Goal: Task Accomplishment & Management: Manage account settings

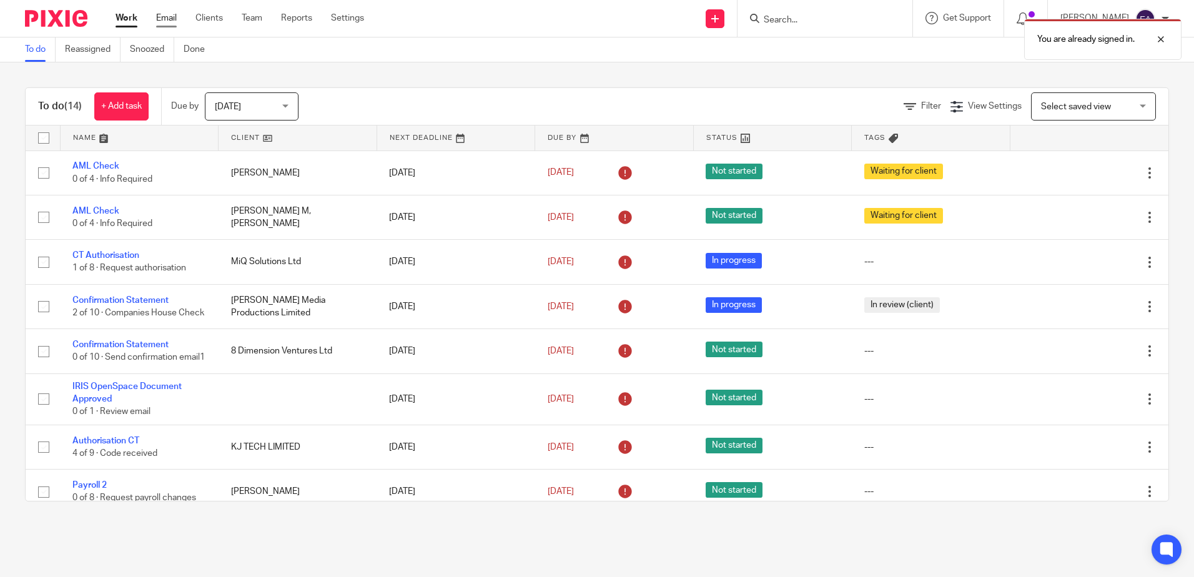
click at [169, 15] on link "Email" at bounding box center [166, 18] width 21 height 12
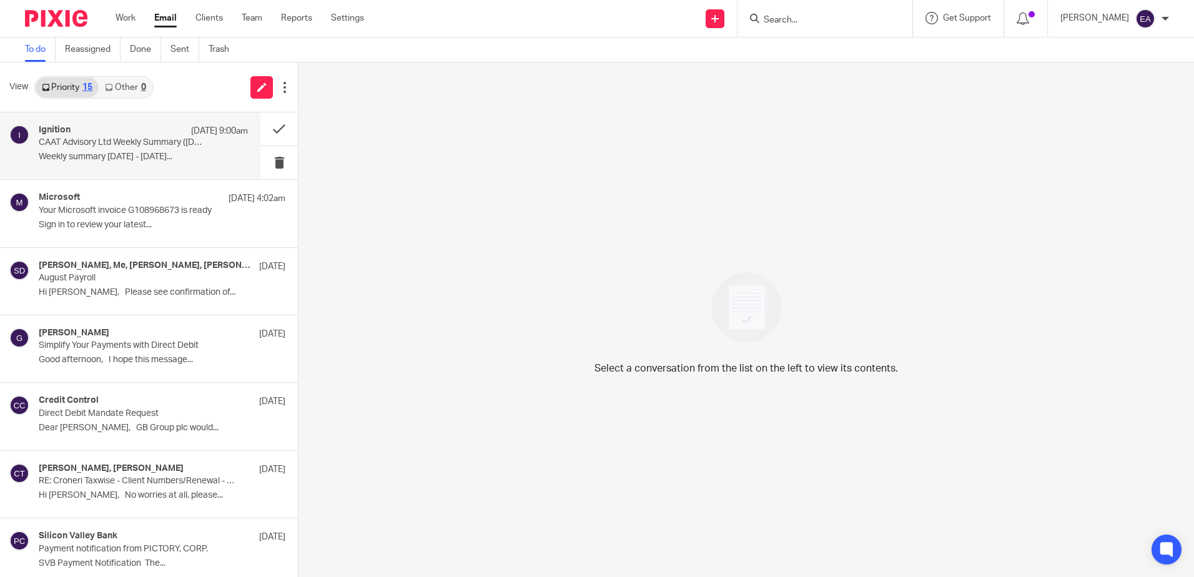
click at [132, 142] on p "CAAT Advisory Ltd Weekly Summary (25 August 2025)" at bounding box center [122, 142] width 167 height 11
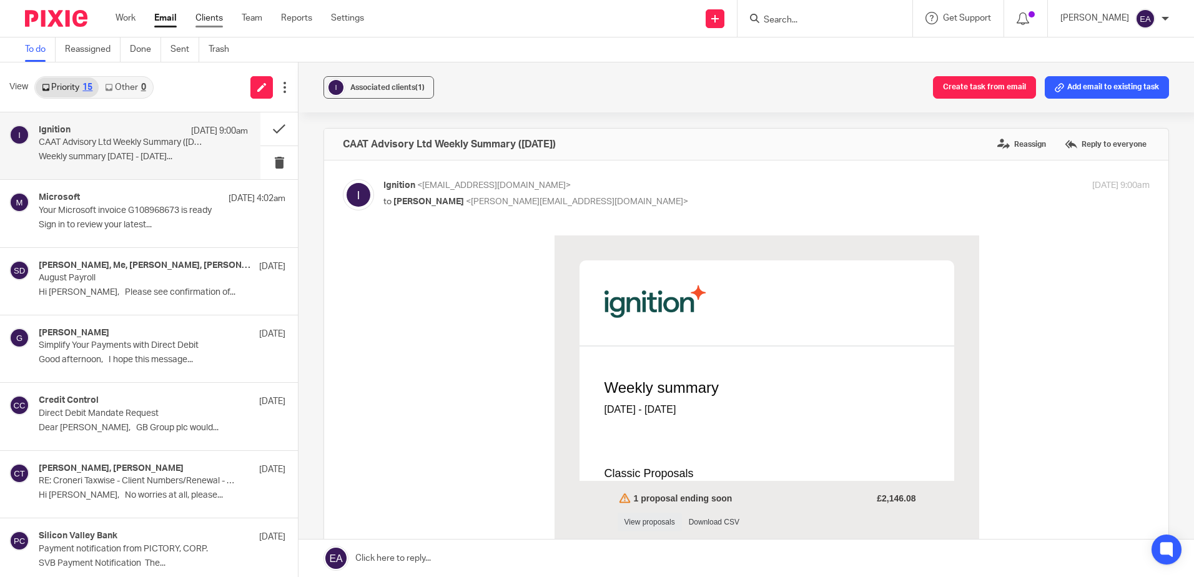
click at [208, 14] on link "Clients" at bounding box center [208, 18] width 27 height 12
click at [817, 19] on input "Search" at bounding box center [818, 20] width 112 height 11
type input "N"
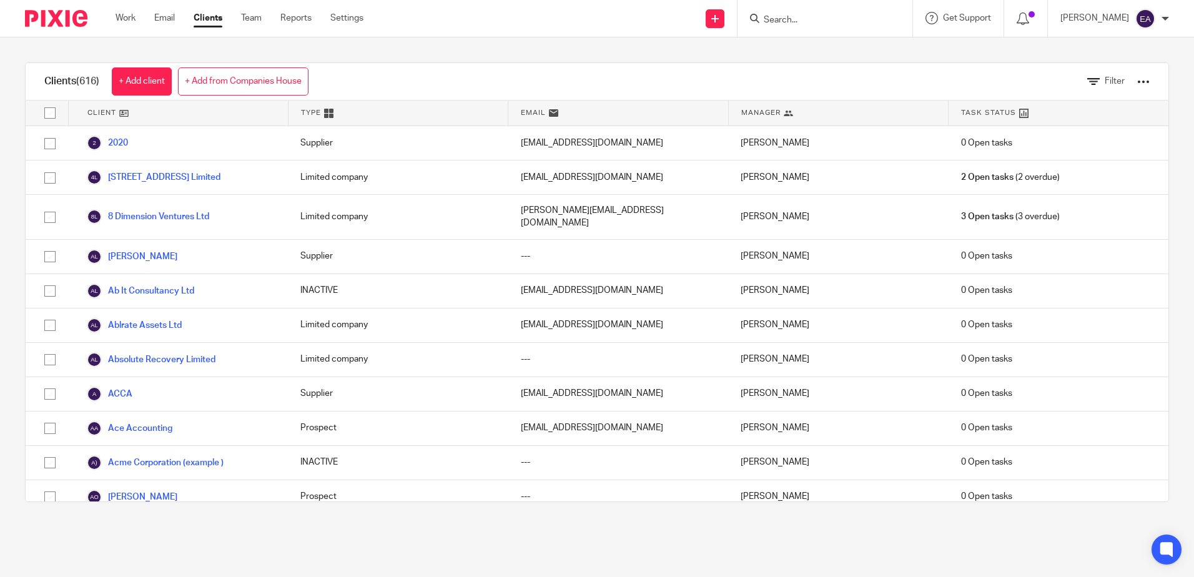
click at [817, 20] on input "Search" at bounding box center [818, 20] width 112 height 11
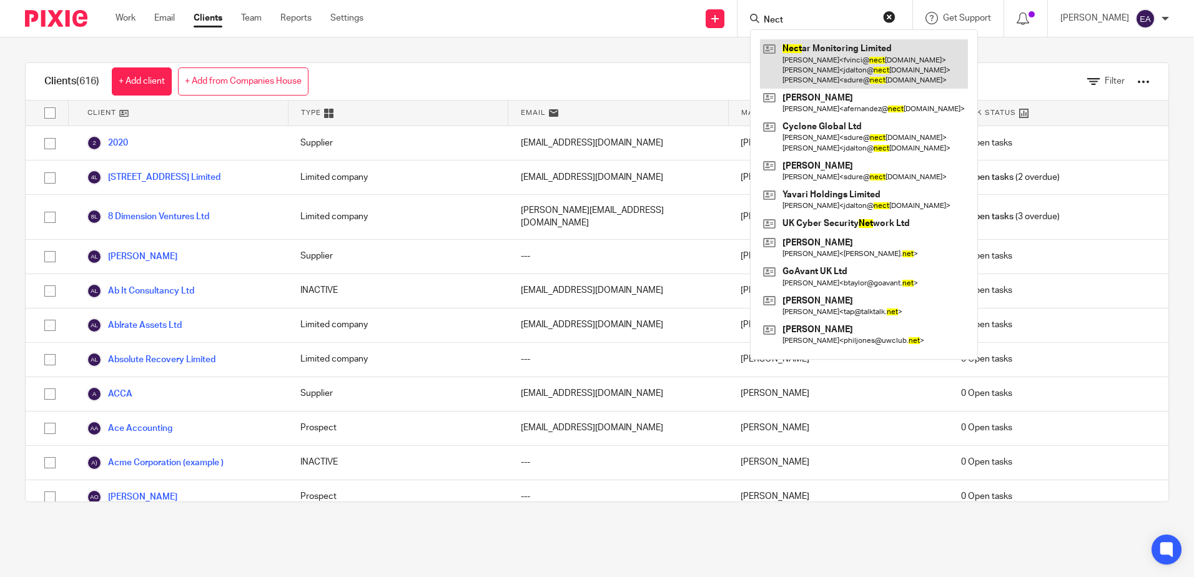
type input "Nect"
click at [882, 61] on link at bounding box center [864, 63] width 208 height 49
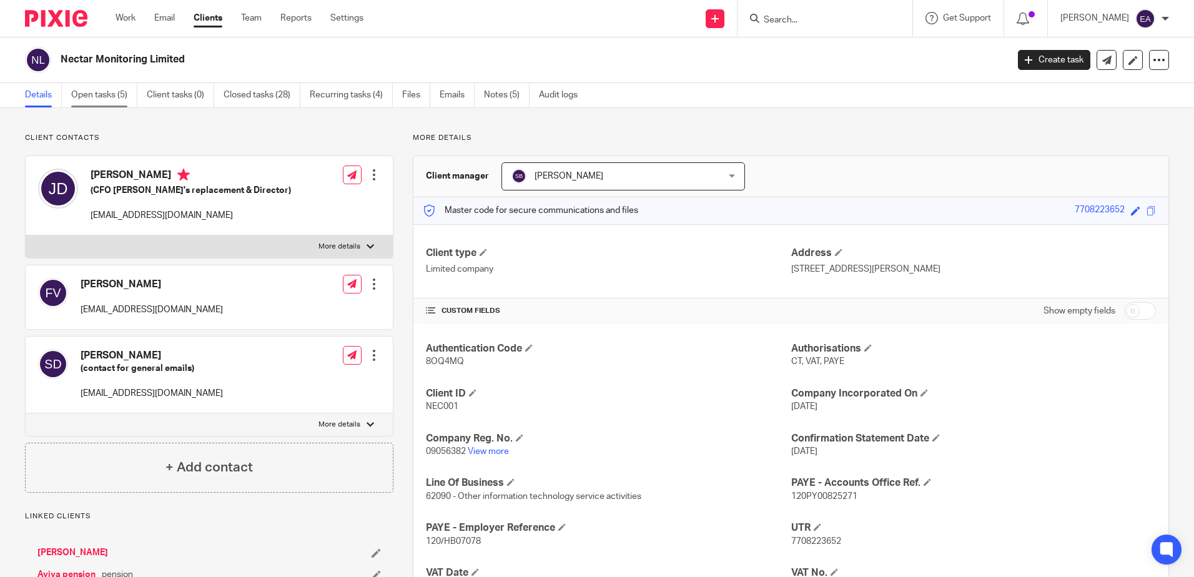
click at [114, 96] on link "Open tasks (5)" at bounding box center [104, 95] width 66 height 24
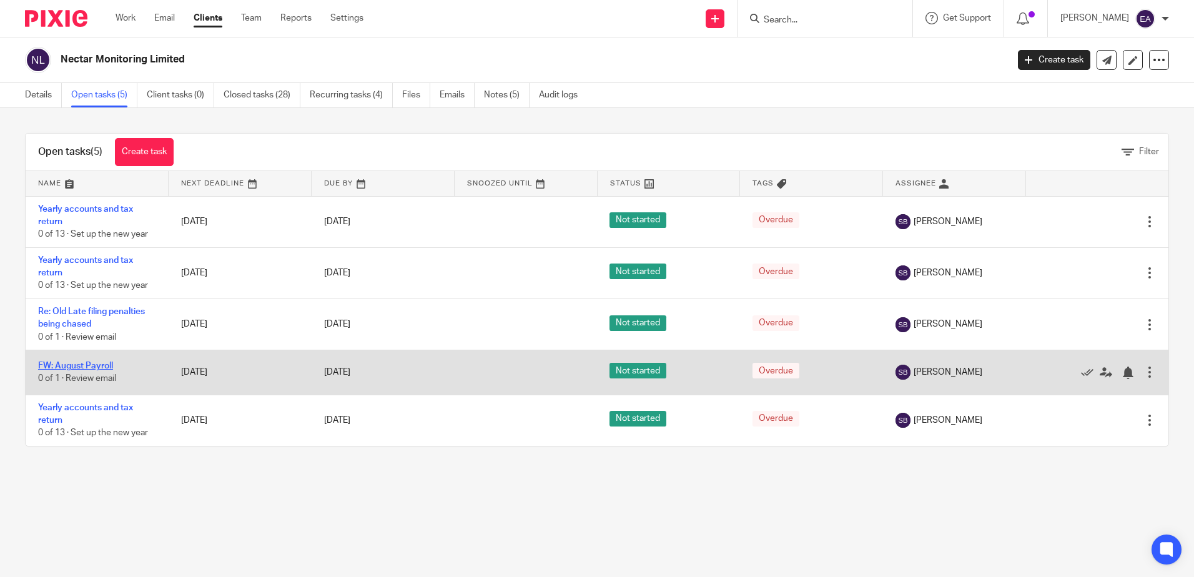
click at [109, 367] on link "FW: August Payroll" at bounding box center [75, 366] width 75 height 9
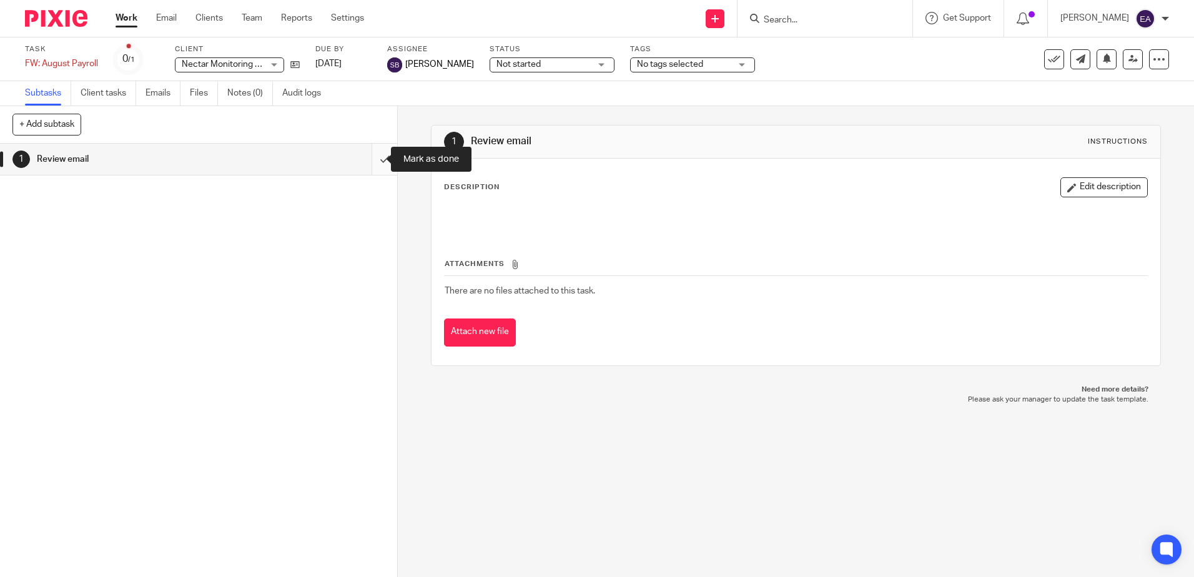
click at [365, 160] on input "submit" at bounding box center [198, 159] width 397 height 31
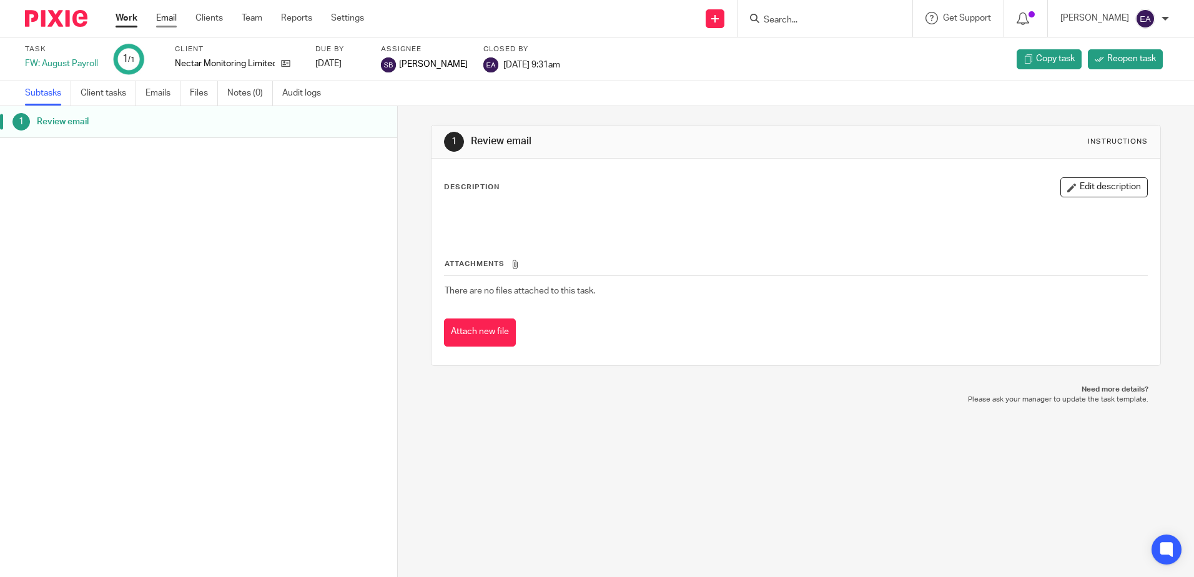
click at [167, 19] on link "Email" at bounding box center [166, 18] width 21 height 12
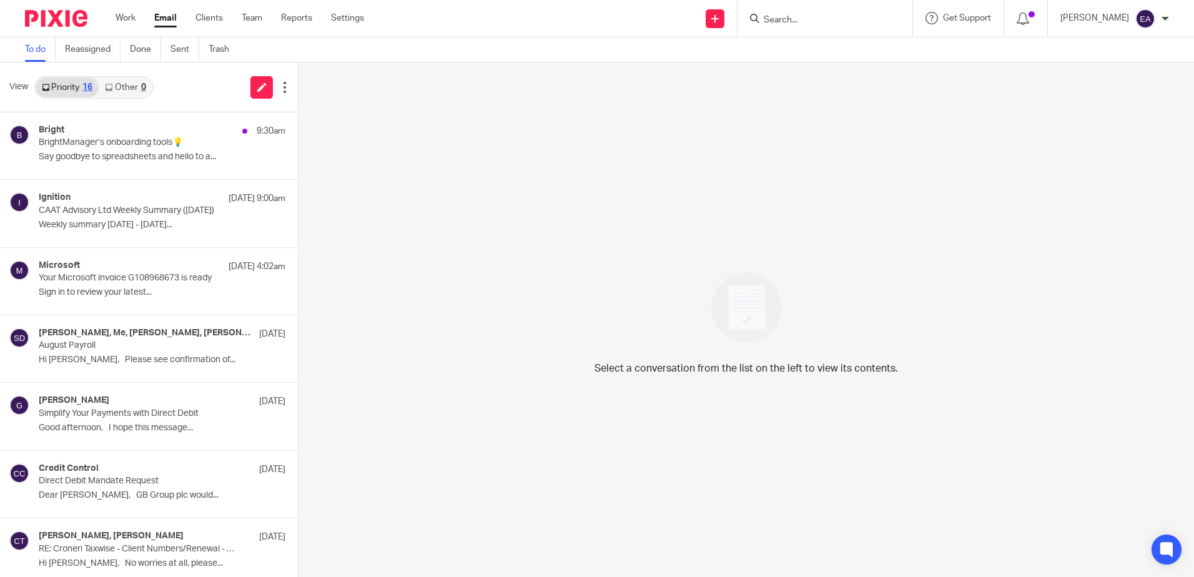
click at [827, 15] on input "Search" at bounding box center [818, 20] width 112 height 11
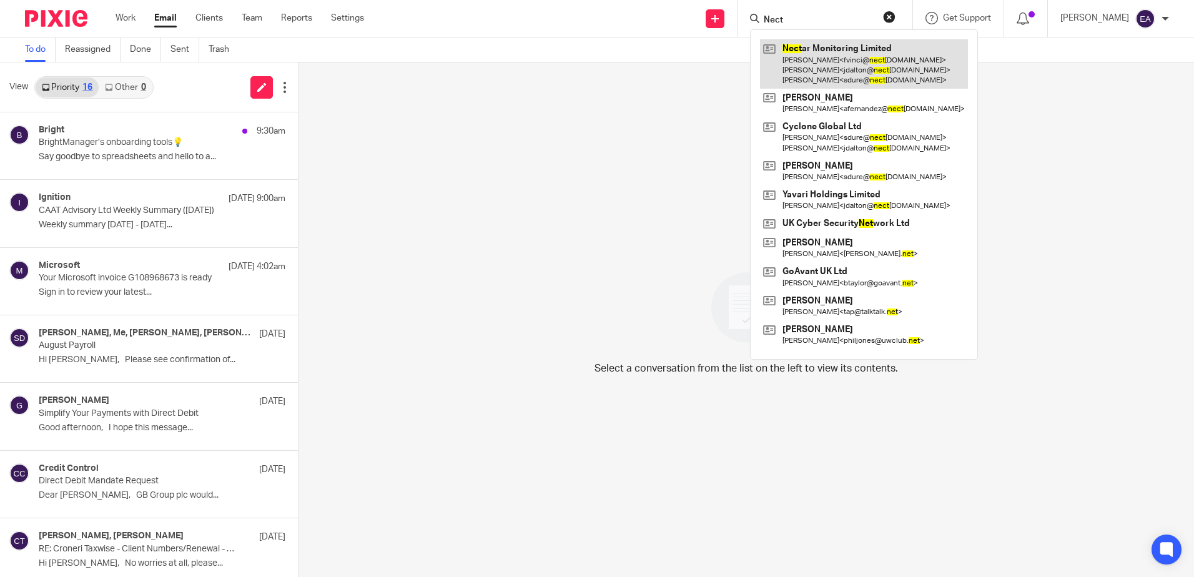
type input "Nect"
click at [832, 65] on link at bounding box center [864, 63] width 208 height 49
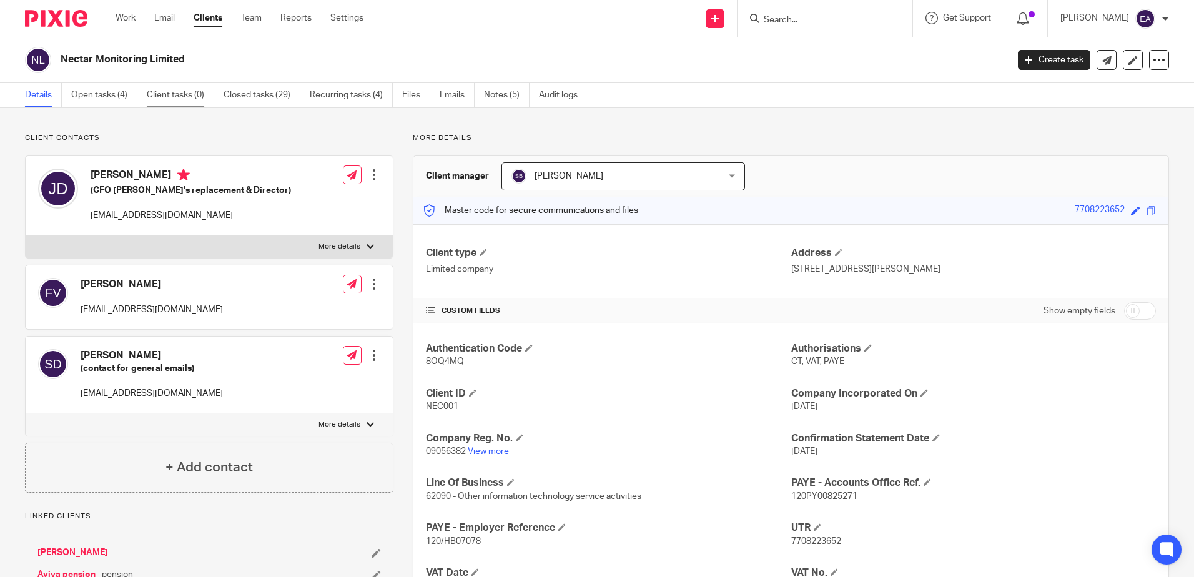
click at [180, 96] on link "Client tasks (0)" at bounding box center [180, 95] width 67 height 24
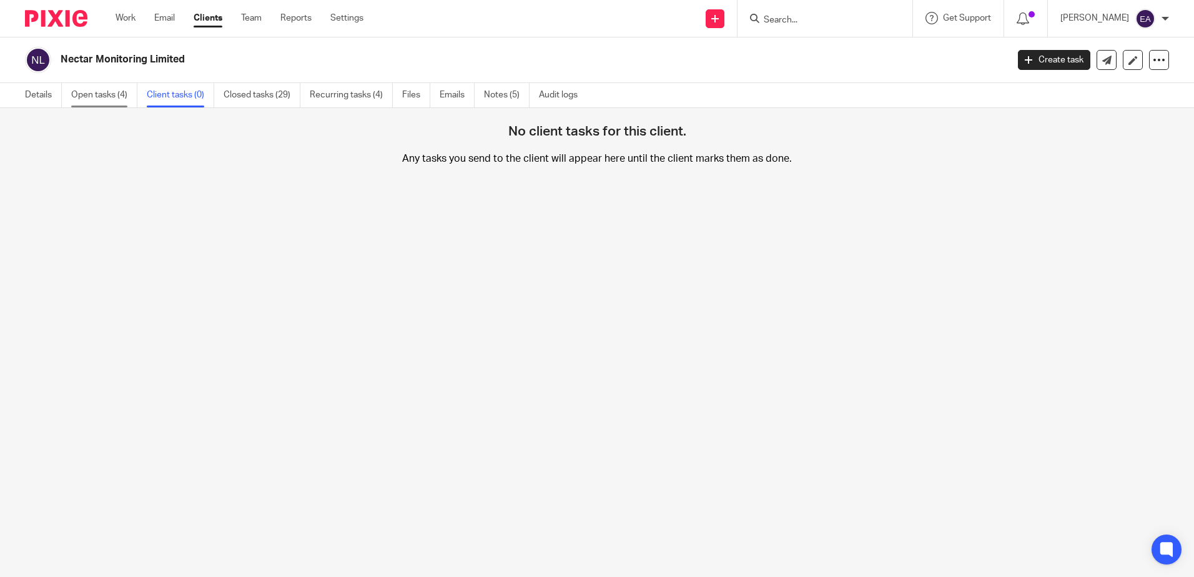
click at [89, 98] on link "Open tasks (4)" at bounding box center [104, 95] width 66 height 24
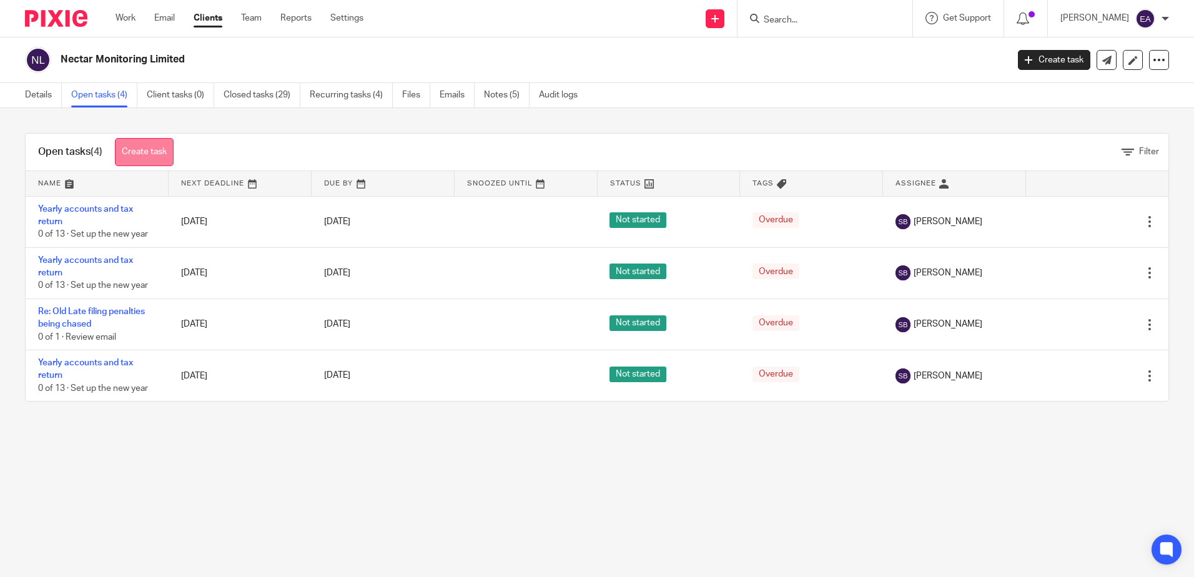
click at [138, 157] on link "Create task" at bounding box center [144, 152] width 59 height 28
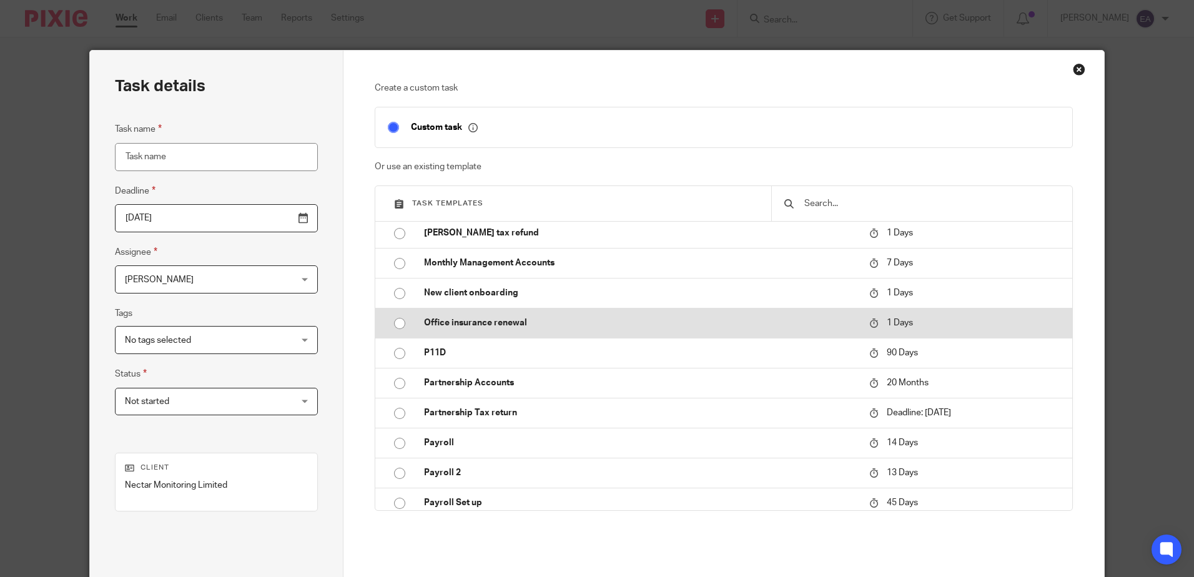
scroll to position [437, 0]
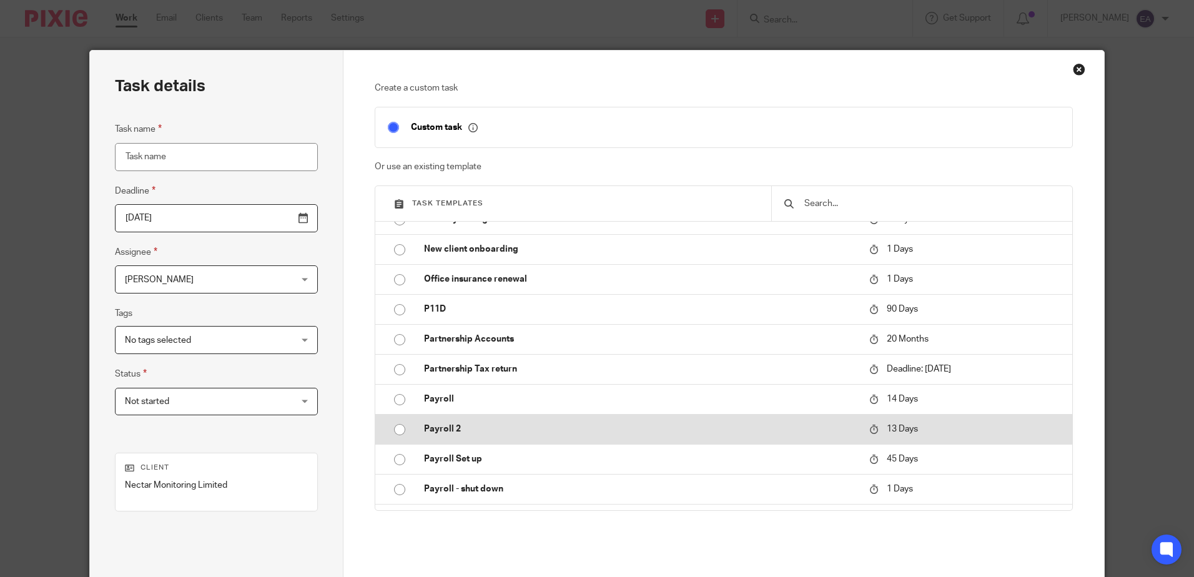
click at [395, 430] on input "radio" at bounding box center [400, 430] width 24 height 24
type input "2025-09-08"
type input "Payroll 2"
checkbox input "false"
radio input "false"
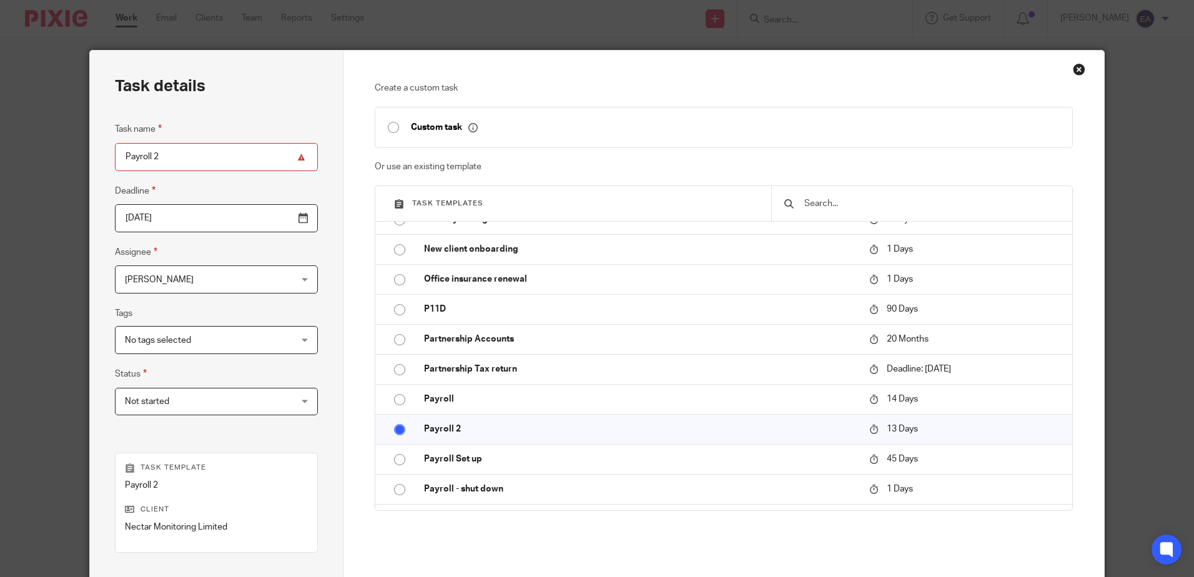
click at [277, 219] on input "2025-09-08" at bounding box center [216, 218] width 203 height 28
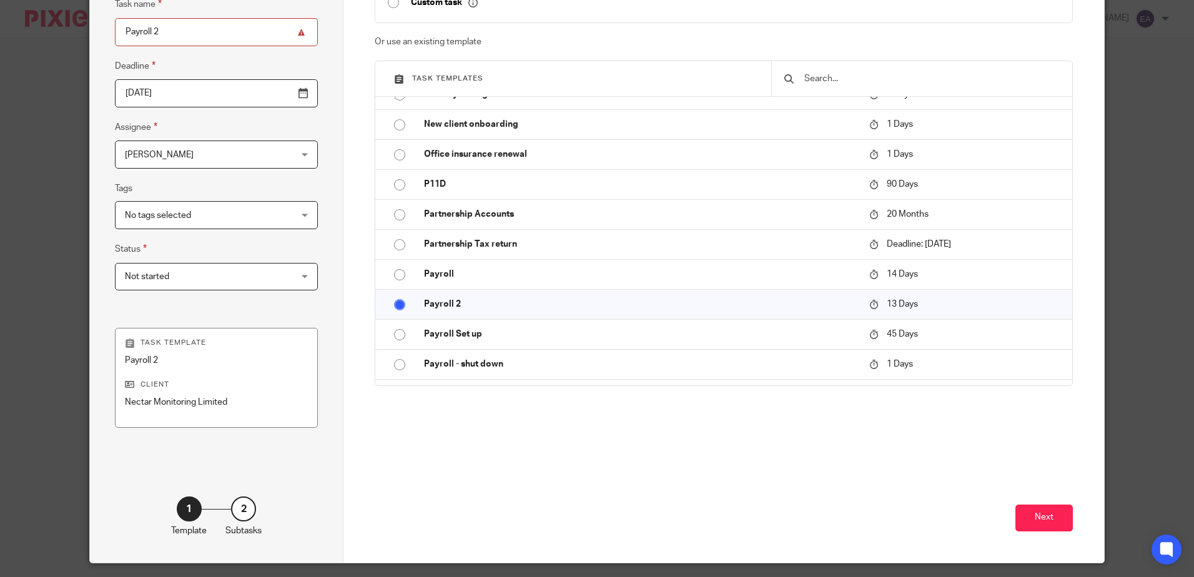
scroll to position [161, 0]
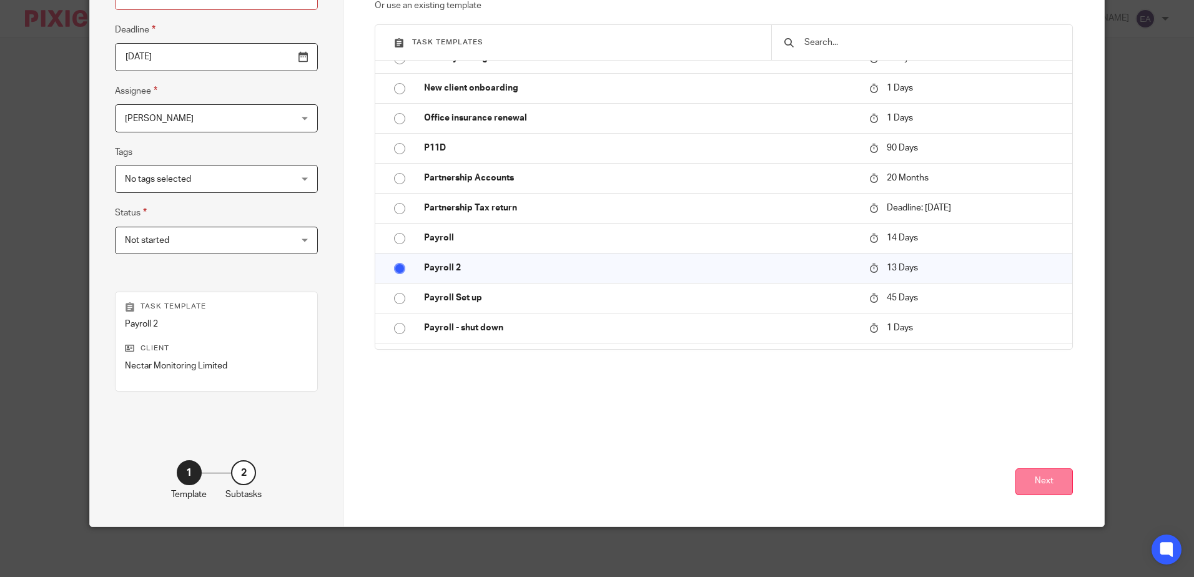
click at [1022, 477] on button "Next" at bounding box center [1043, 481] width 57 height 27
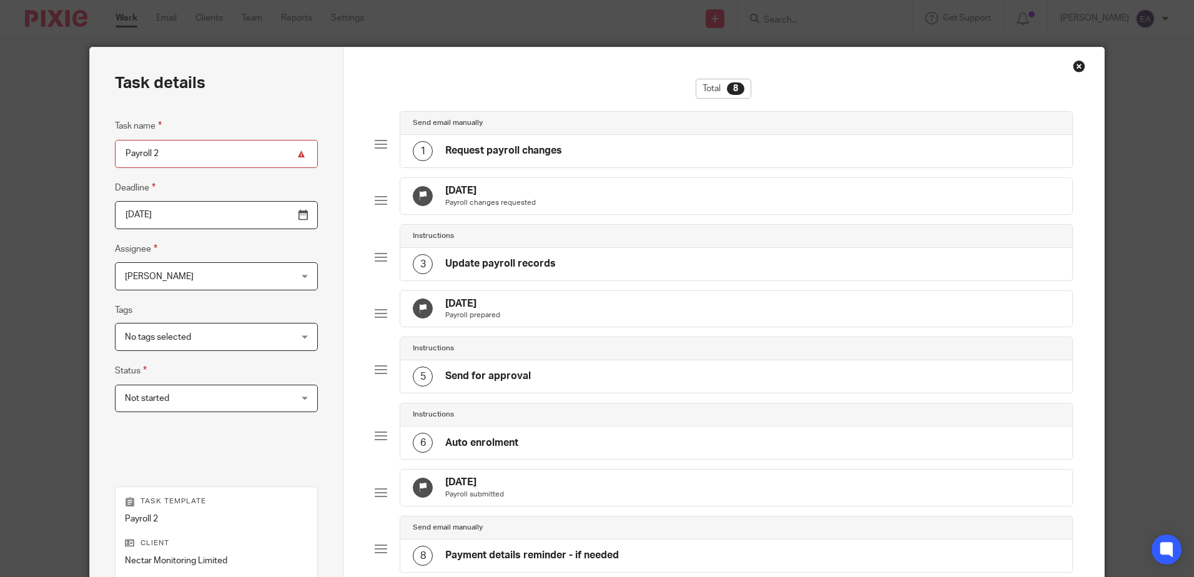
scroll to position [0, 0]
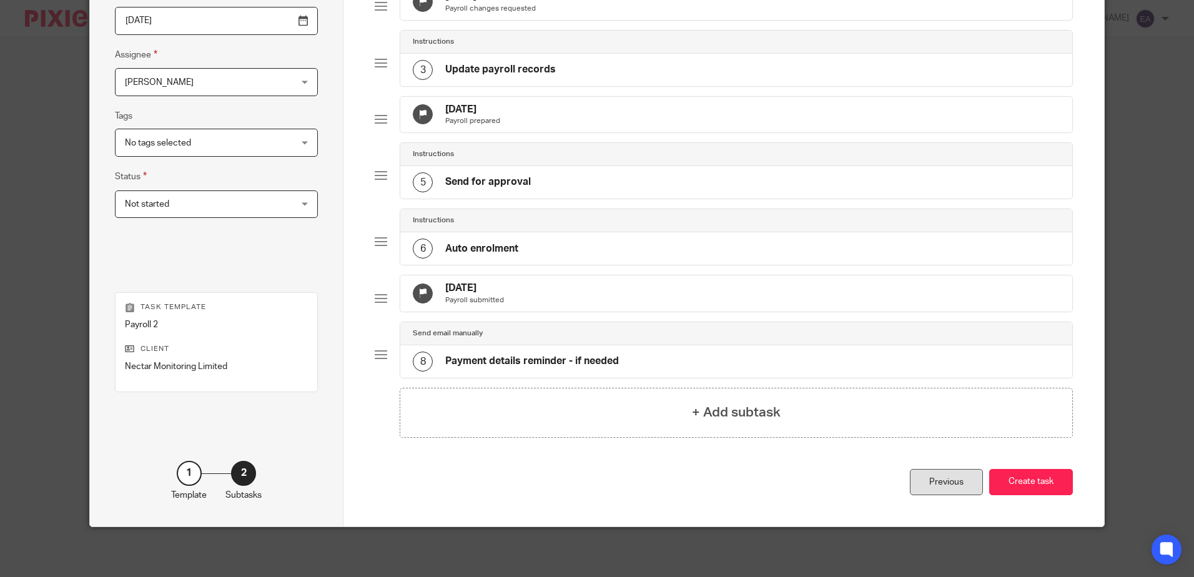
click at [938, 485] on div "Previous" at bounding box center [946, 482] width 73 height 27
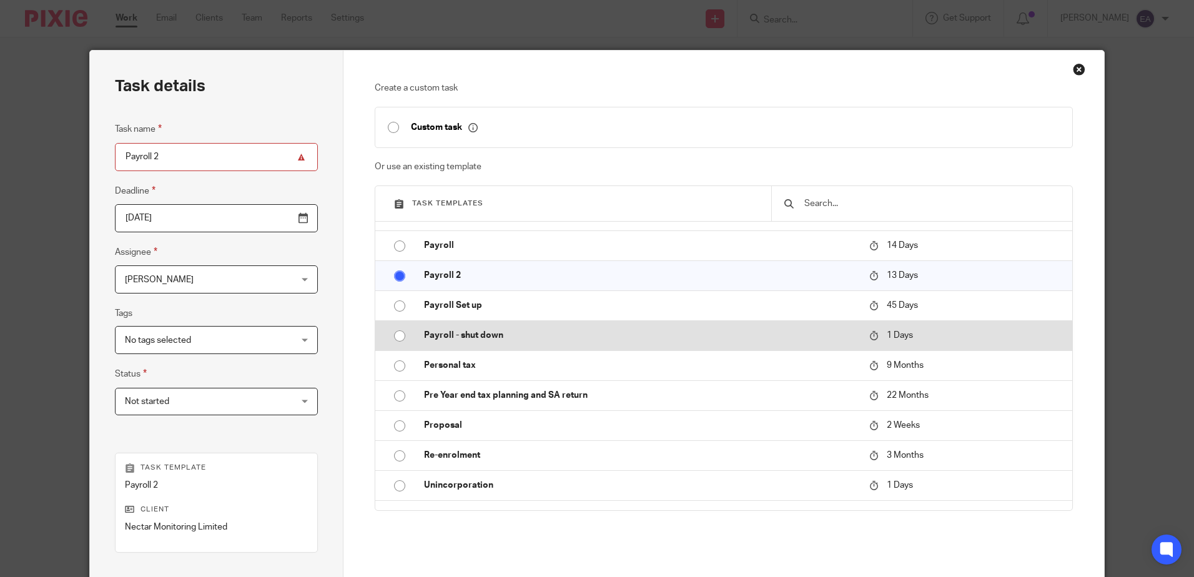
scroll to position [562, 0]
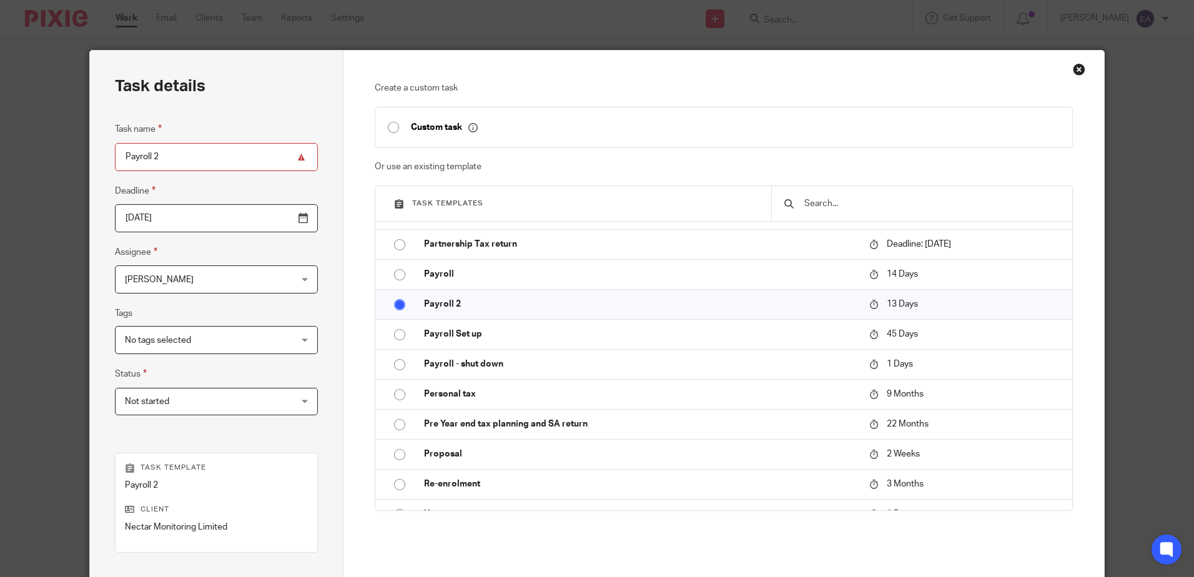
click at [275, 217] on input "2025-09-23" at bounding box center [216, 218] width 203 height 28
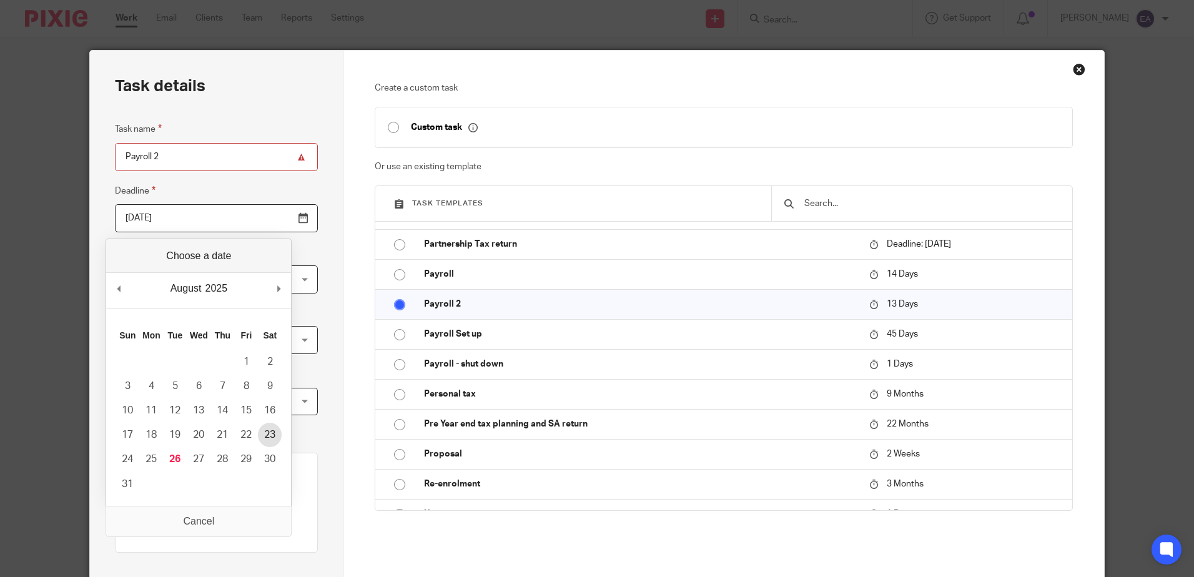
type input "[DATE]"
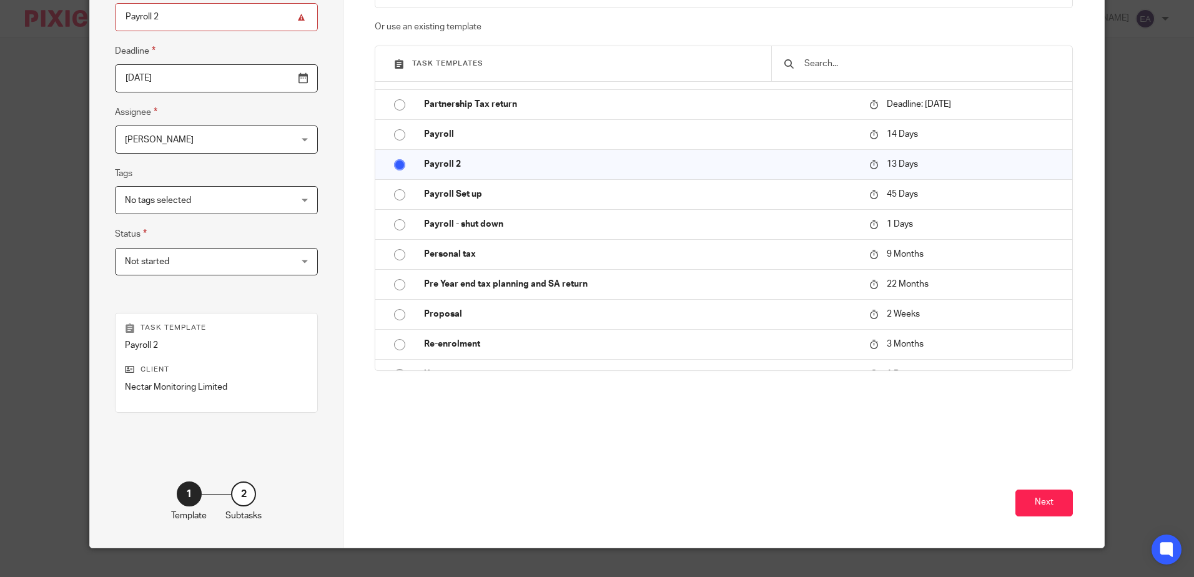
scroll to position [161, 0]
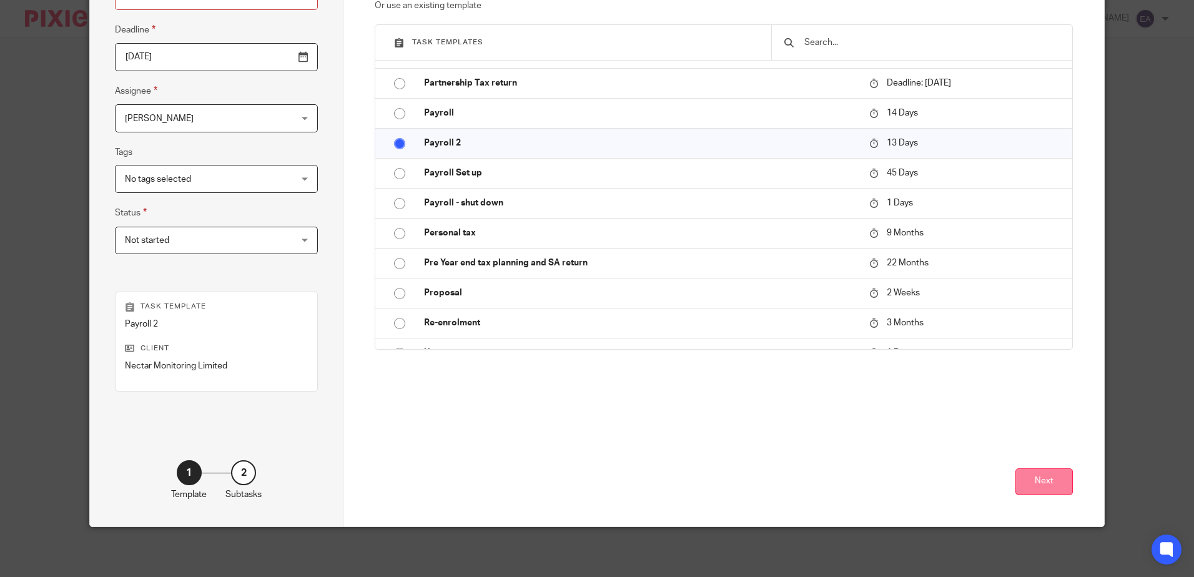
click at [1040, 475] on button "Next" at bounding box center [1043, 481] width 57 height 27
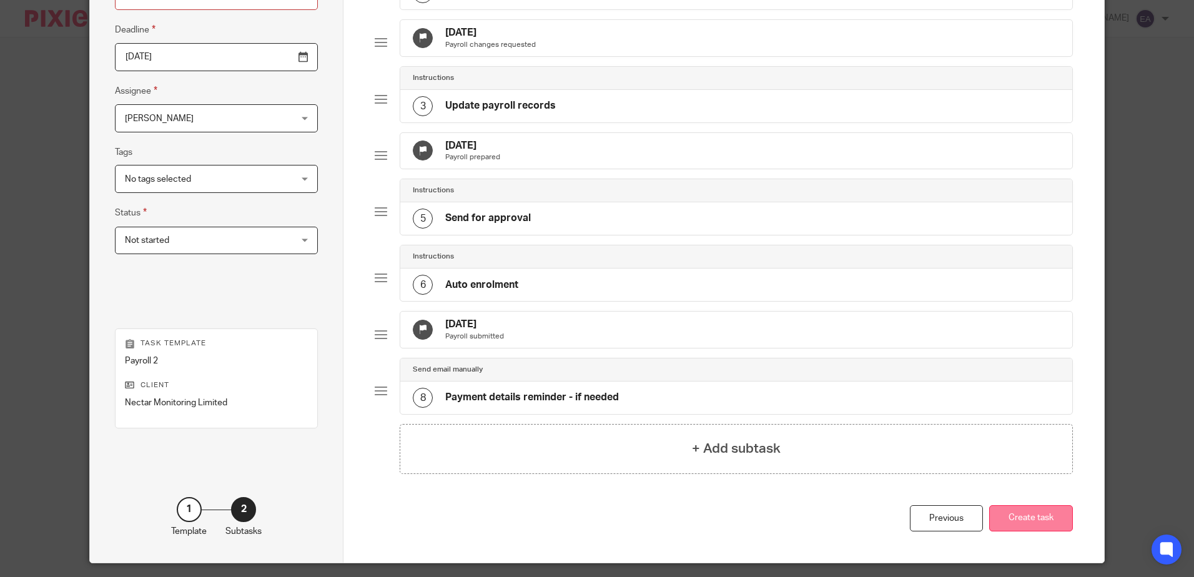
click at [1050, 532] on button "Create task" at bounding box center [1031, 518] width 84 height 27
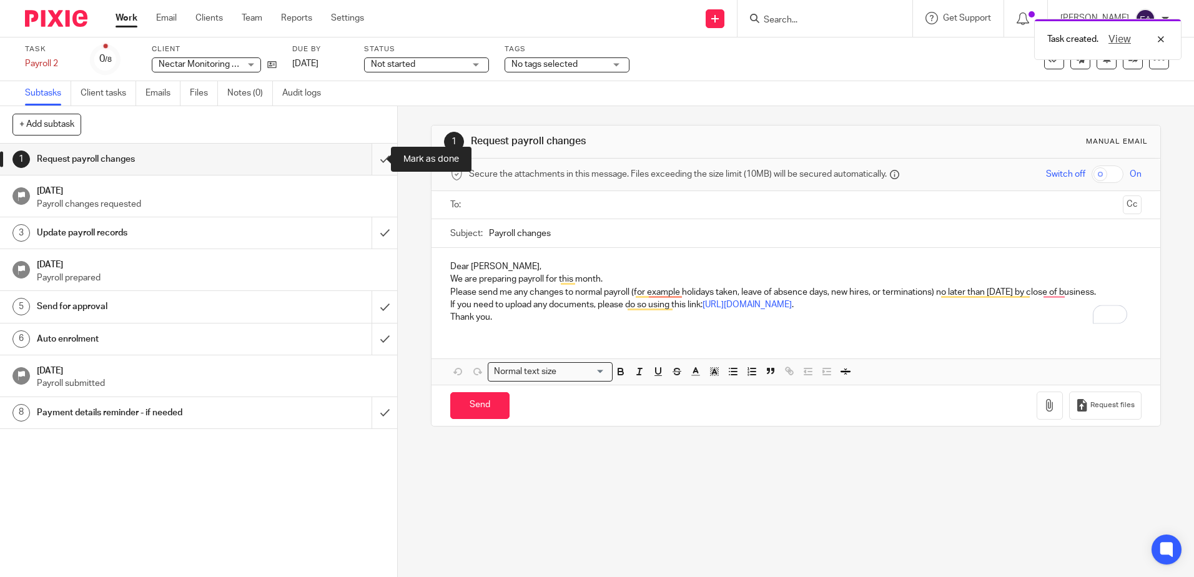
click at [373, 158] on input "submit" at bounding box center [198, 159] width 397 height 31
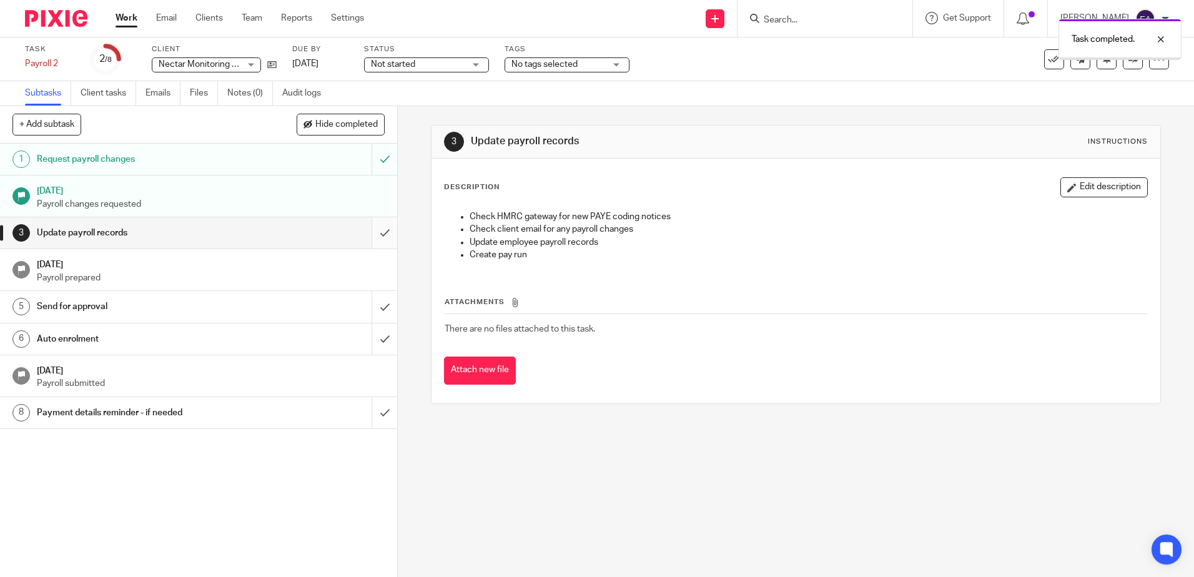
click at [374, 229] on input "submit" at bounding box center [198, 232] width 397 height 31
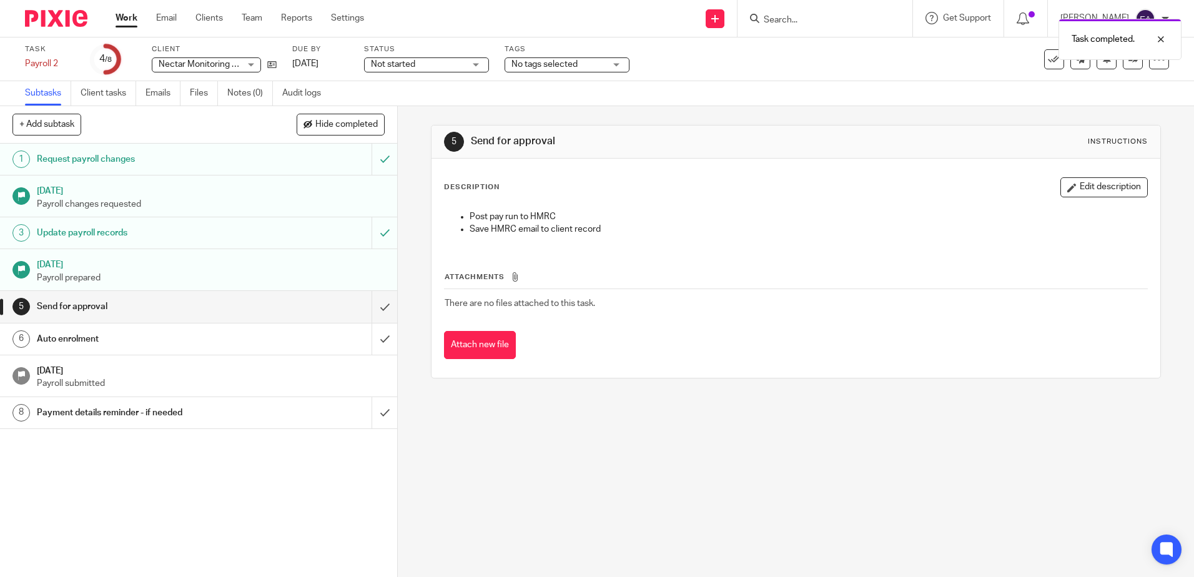
click at [1151, 91] on div "Subtasks Client tasks Emails Files Notes (0) Audit logs" at bounding box center [597, 93] width 1194 height 25
click at [1159, 36] on div at bounding box center [1152, 39] width 34 height 15
click at [1156, 60] on div at bounding box center [1159, 59] width 20 height 20
click at [1097, 145] on span "Make recurring" at bounding box center [1099, 145] width 59 height 9
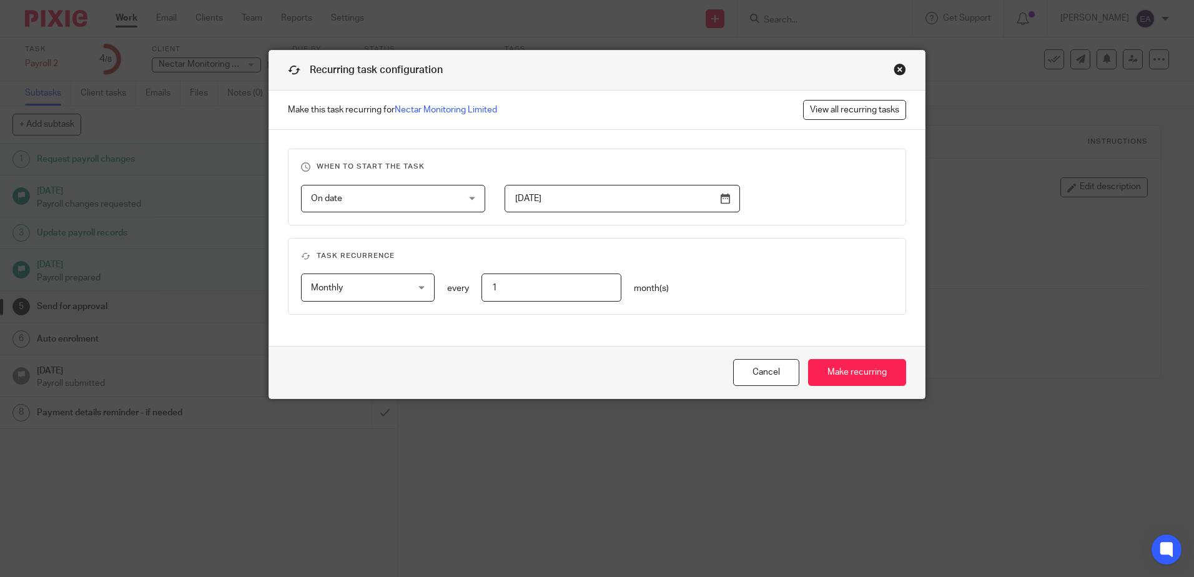
click at [719, 197] on input "2022-12-16" at bounding box center [622, 199] width 235 height 28
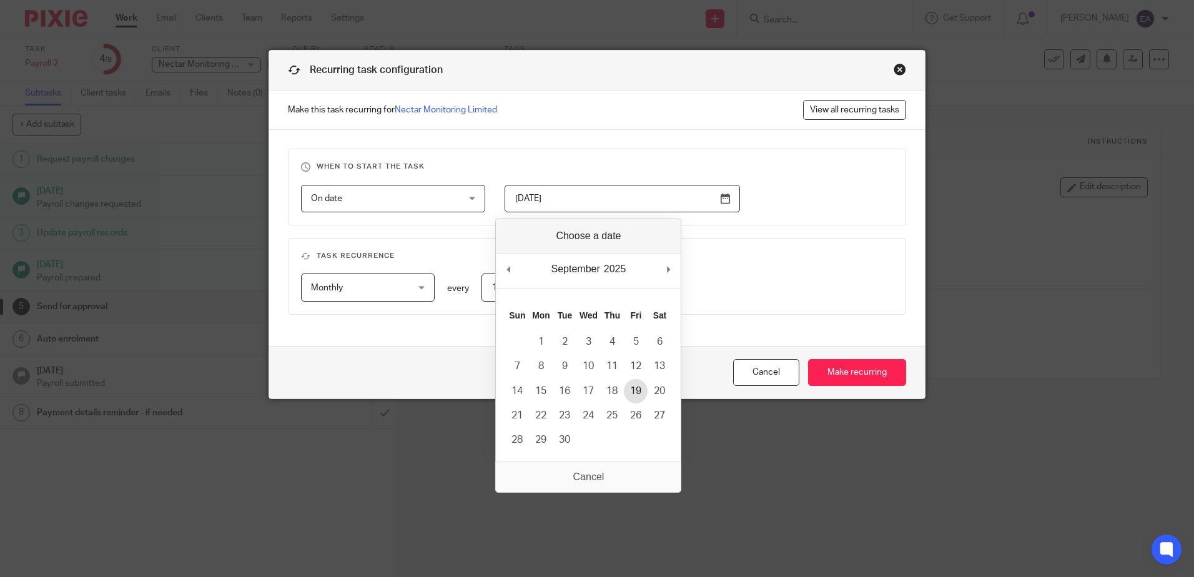
type input "[DATE]"
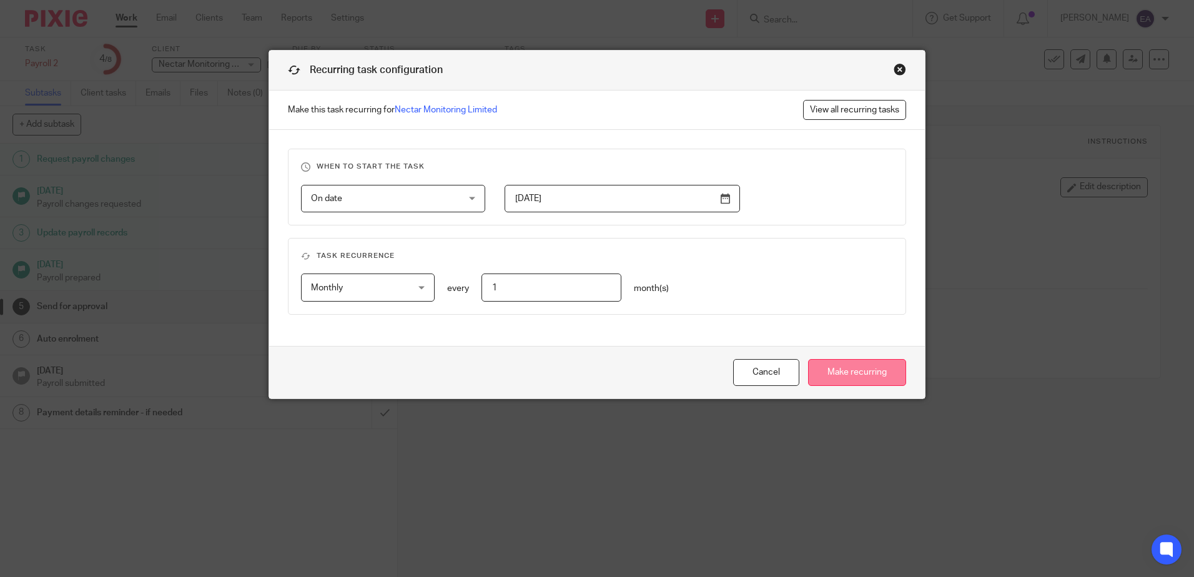
click at [859, 377] on input "Make recurring" at bounding box center [857, 372] width 98 height 27
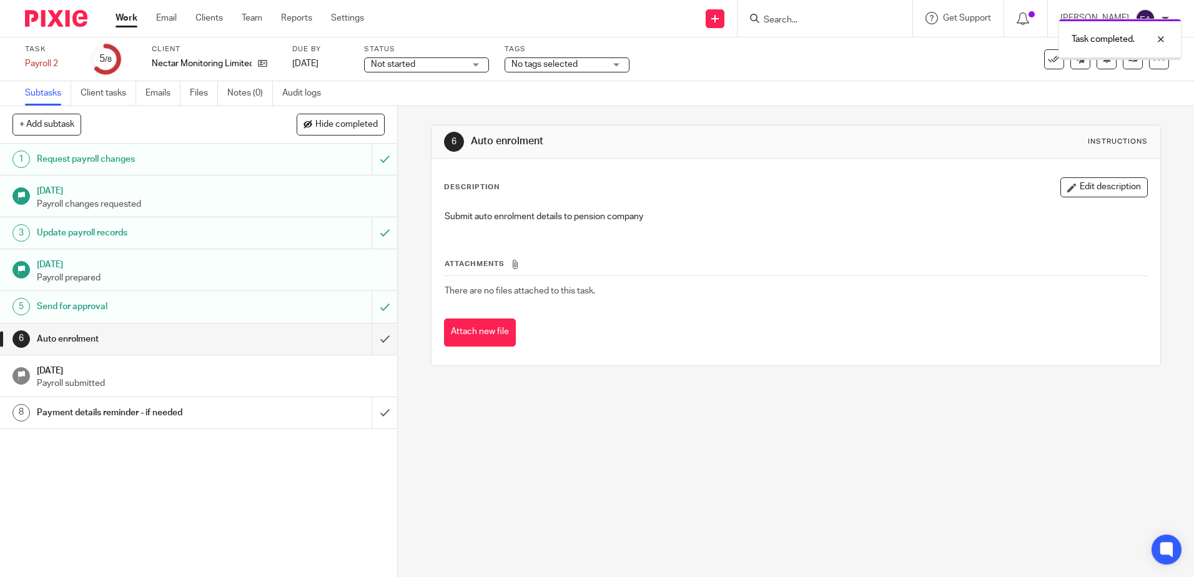
click at [375, 337] on input "submit" at bounding box center [198, 338] width 397 height 31
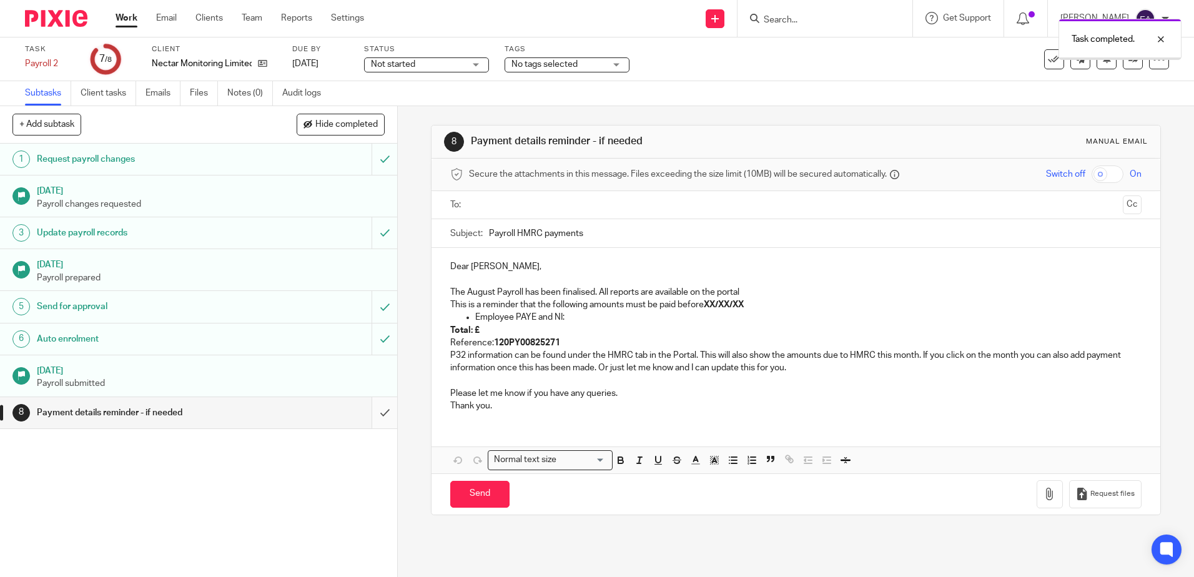
drag, startPoint x: 0, startPoint y: 0, endPoint x: 373, endPoint y: 416, distance: 559.3
click at [373, 416] on input "submit" at bounding box center [198, 412] width 397 height 31
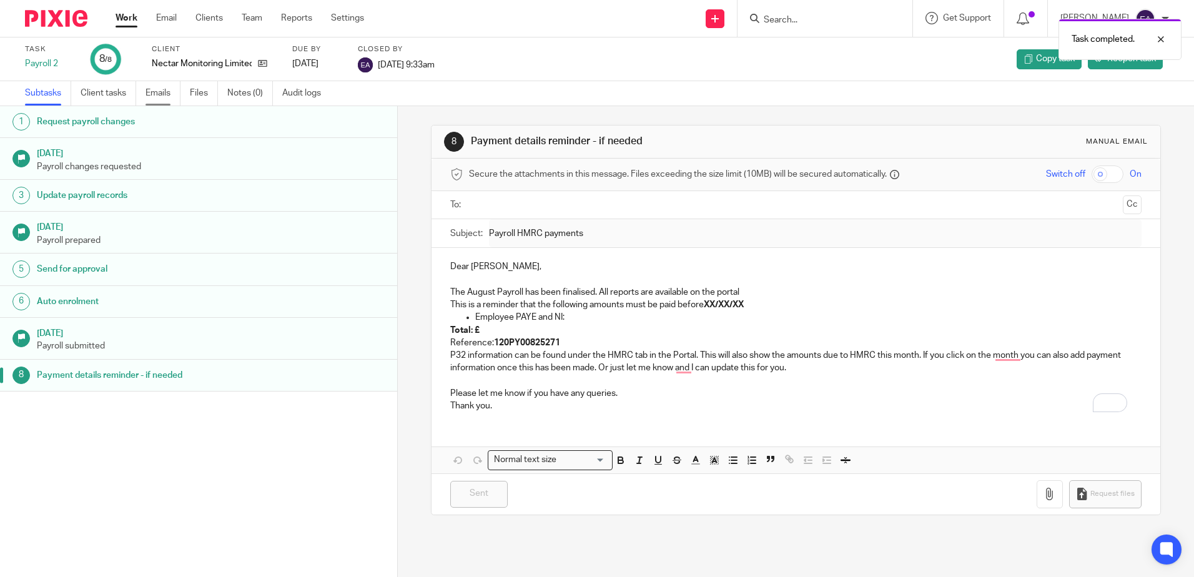
click at [152, 90] on link "Emails" at bounding box center [162, 93] width 35 height 24
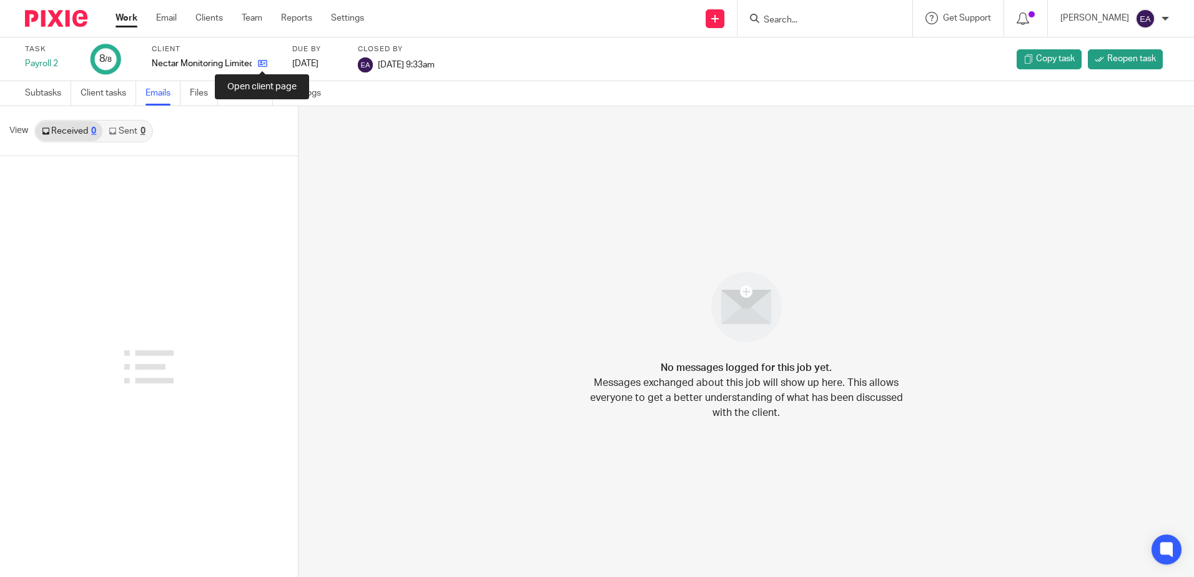
click at [267, 63] on icon at bounding box center [262, 63] width 9 height 9
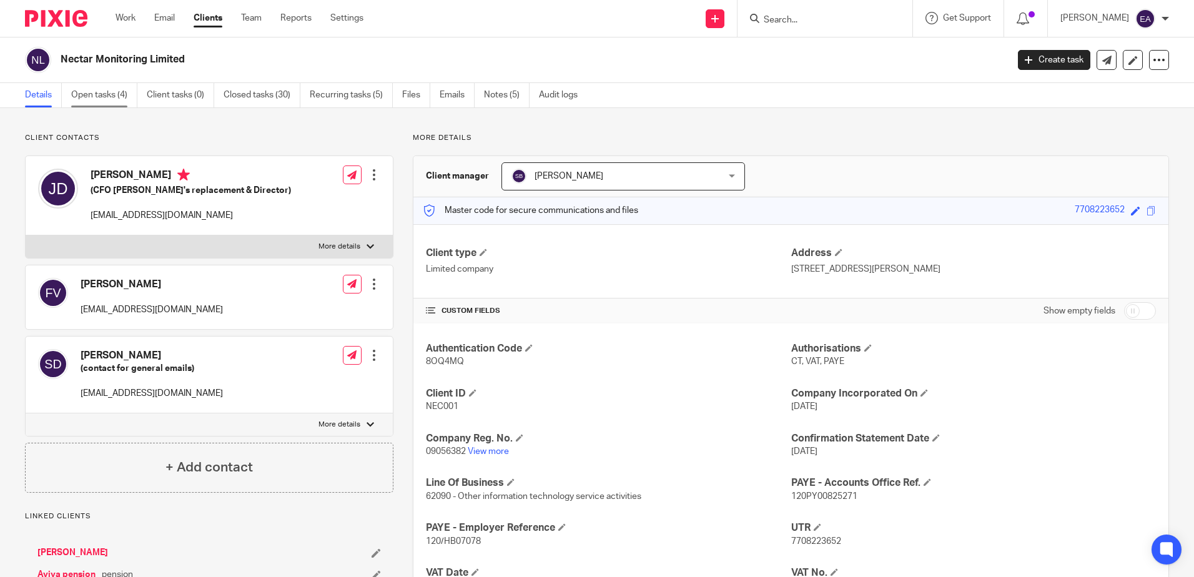
click at [108, 96] on link "Open tasks (4)" at bounding box center [104, 95] width 66 height 24
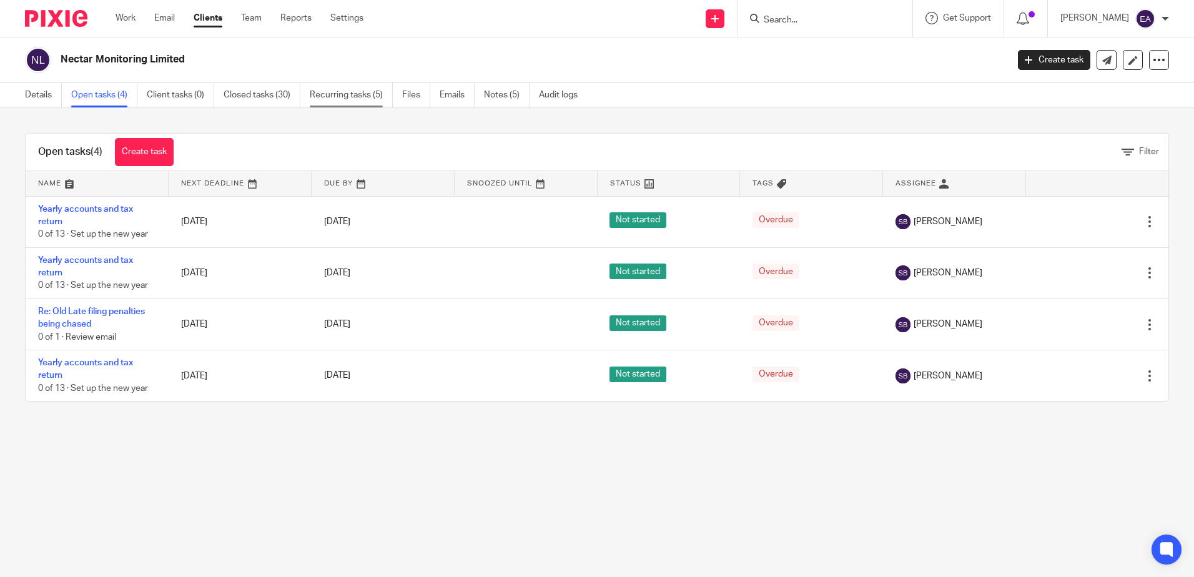
click at [356, 90] on link "Recurring tasks (5)" at bounding box center [351, 95] width 83 height 24
